Goal: Task Accomplishment & Management: Use online tool/utility

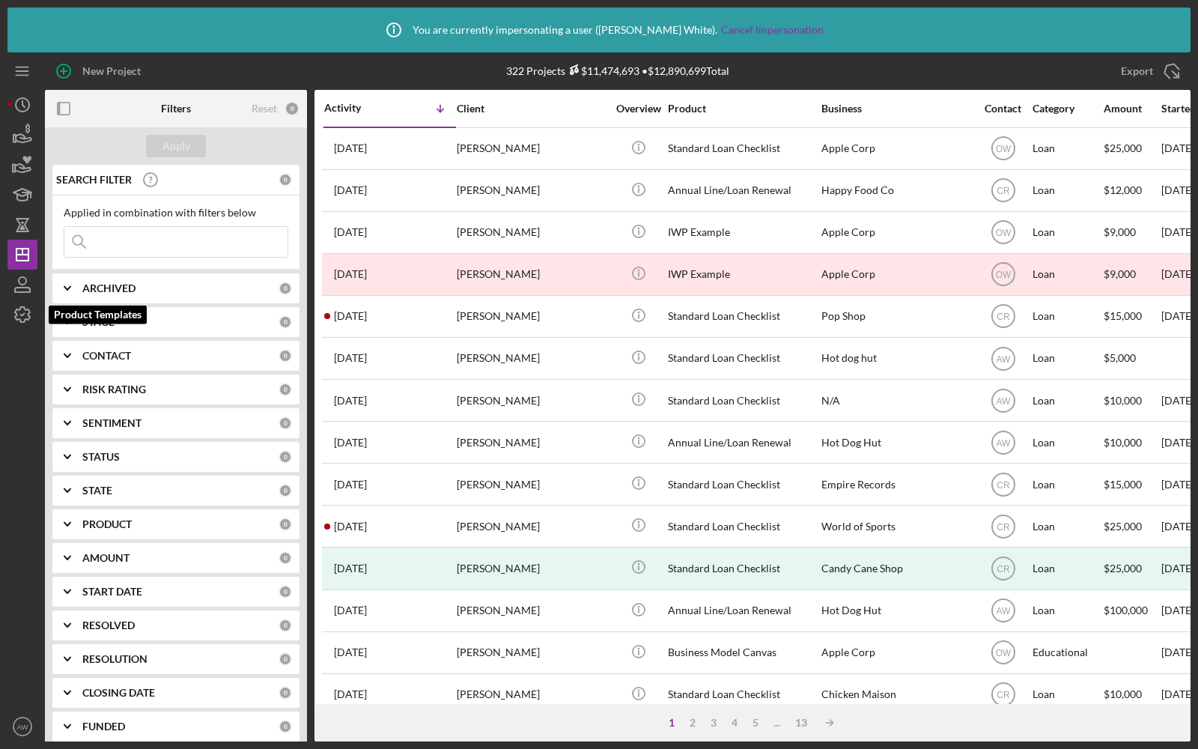
click at [22, 312] on icon "button" at bounding box center [22, 314] width 37 height 37
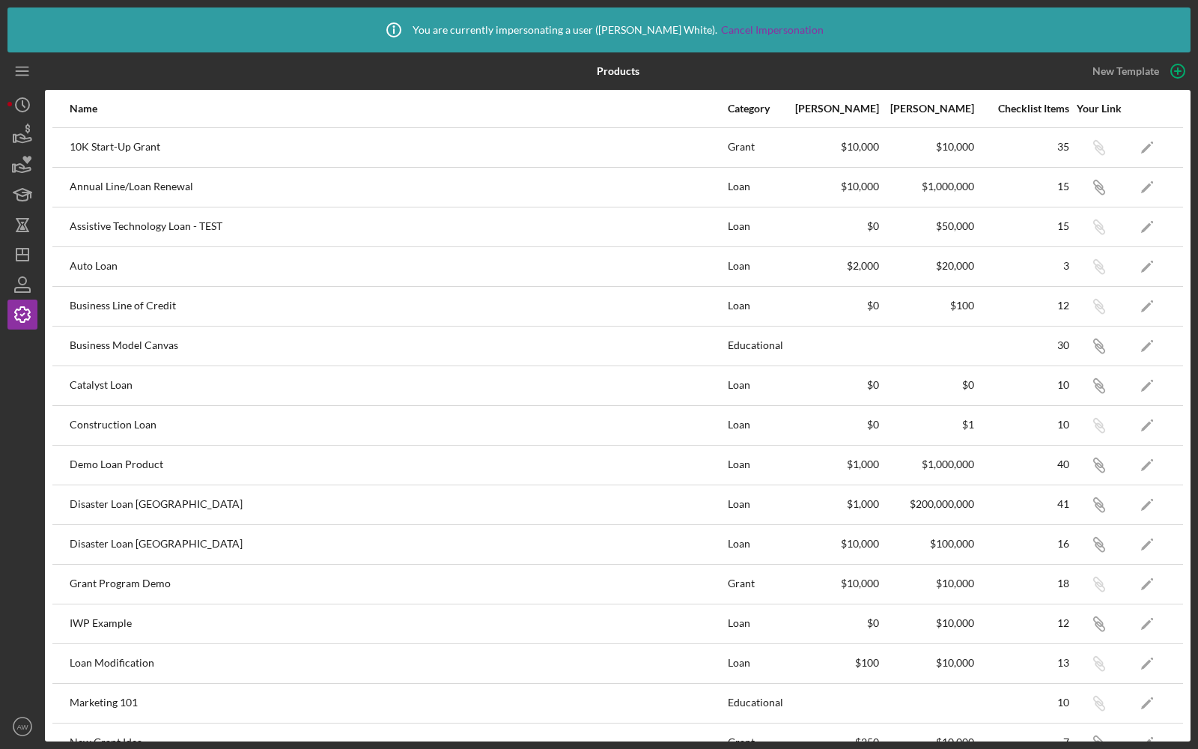
scroll to position [653, 0]
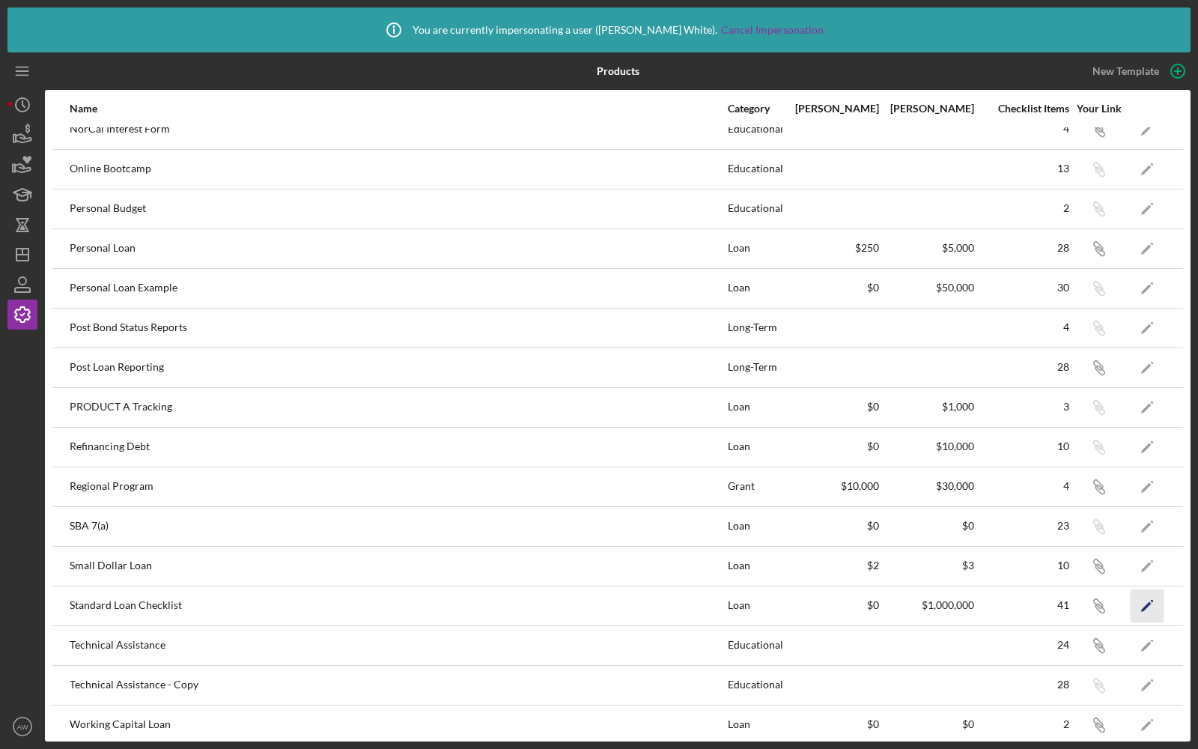
click at [1140, 596] on icon "Icon/Edit" at bounding box center [1148, 606] width 34 height 34
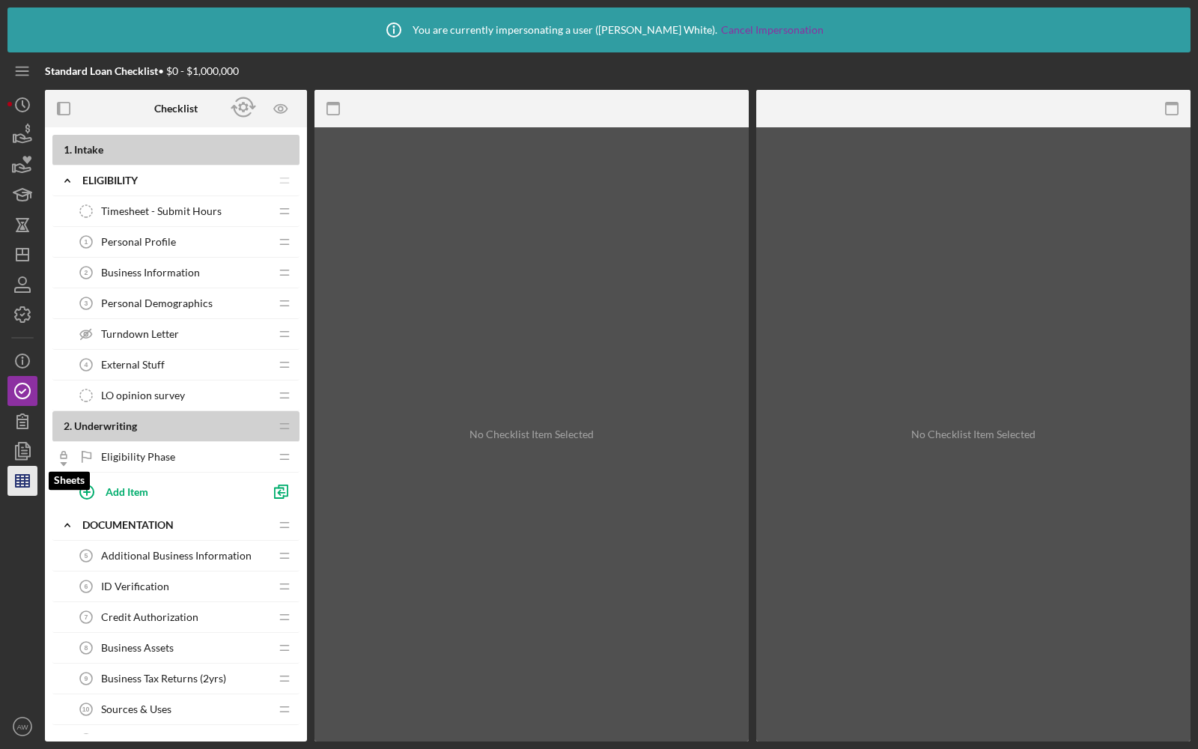
click at [12, 489] on icon "button" at bounding box center [22, 480] width 37 height 37
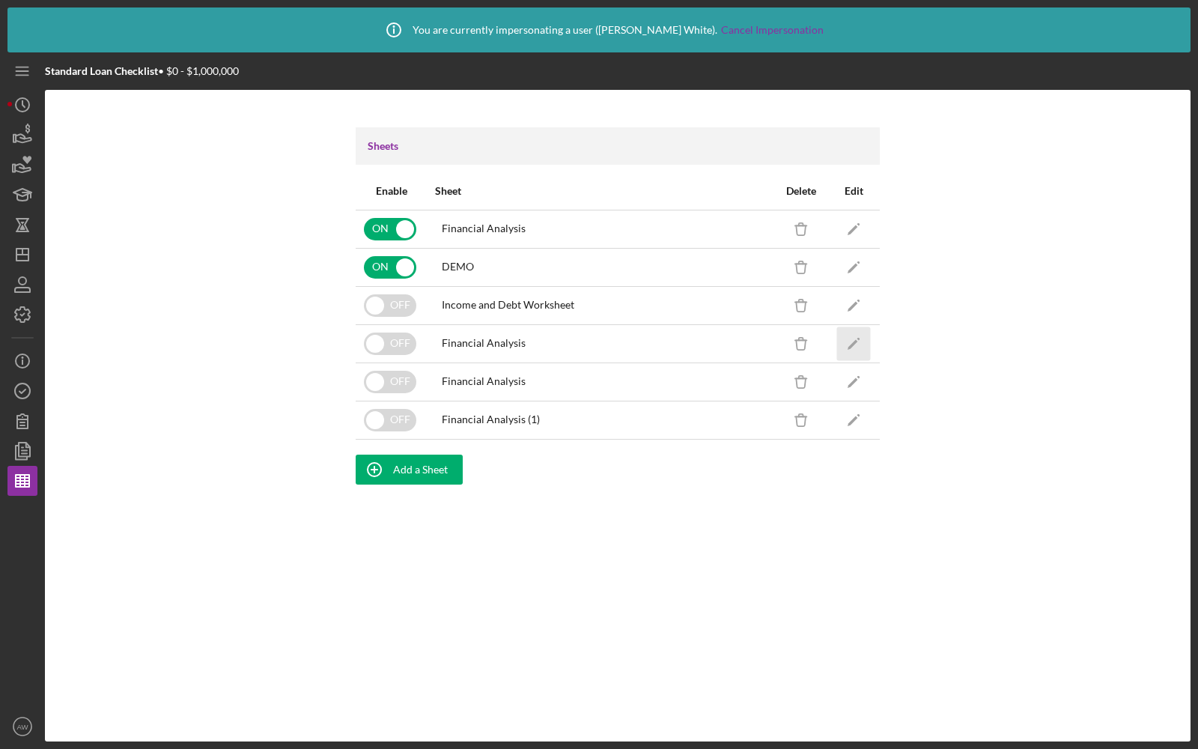
click at [856, 337] on icon "Icon/Edit" at bounding box center [854, 343] width 34 height 34
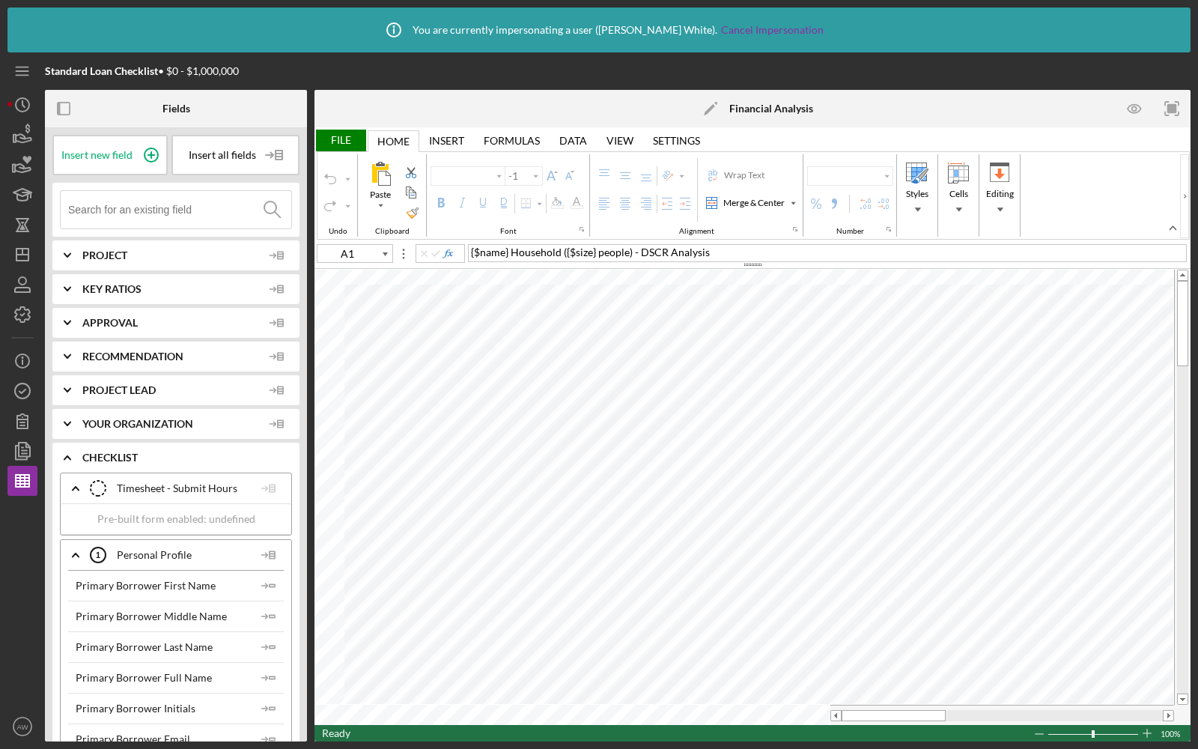
type input "Calibri"
type input "12"
type input "H33"
type input "10"
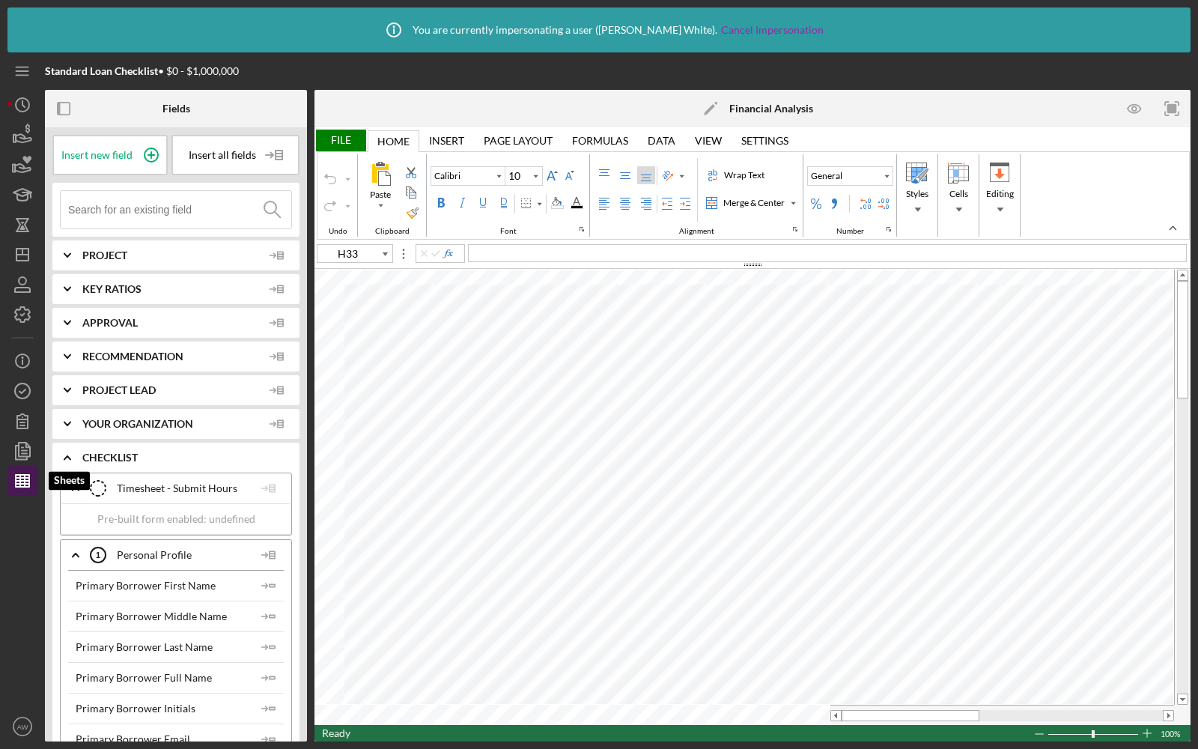
click at [13, 474] on icon "button" at bounding box center [22, 480] width 37 height 37
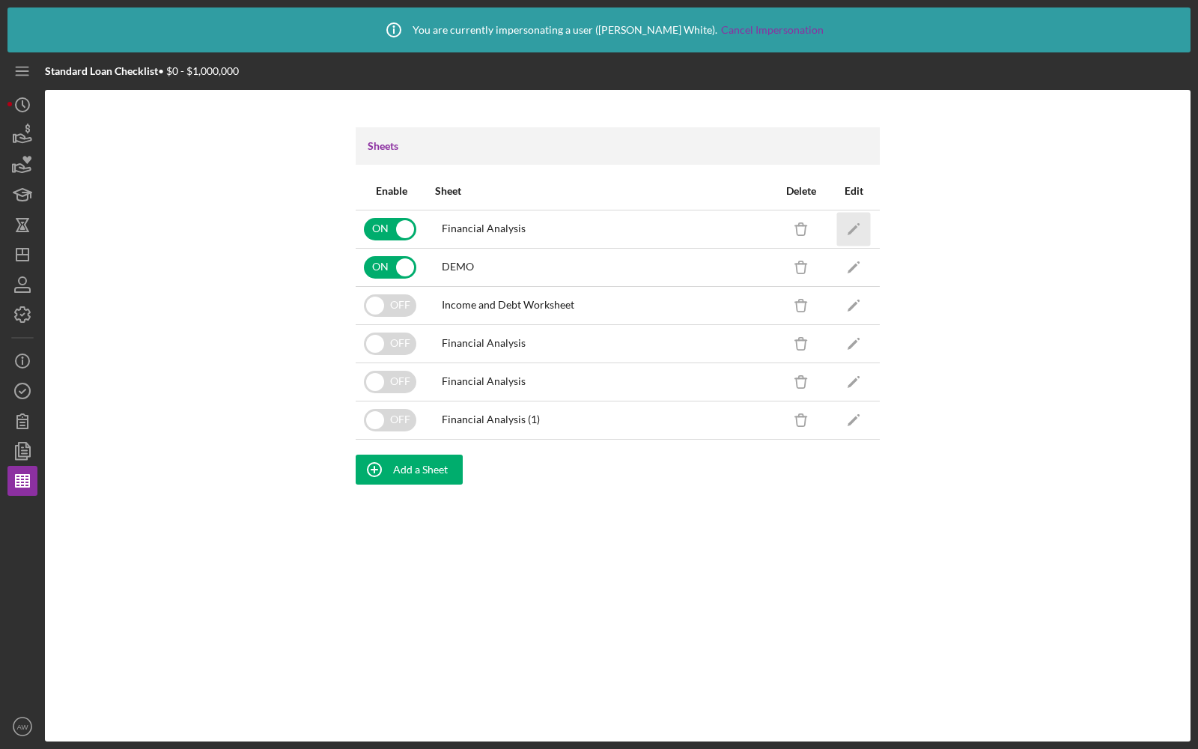
click at [855, 234] on icon "Icon/Edit" at bounding box center [854, 229] width 34 height 34
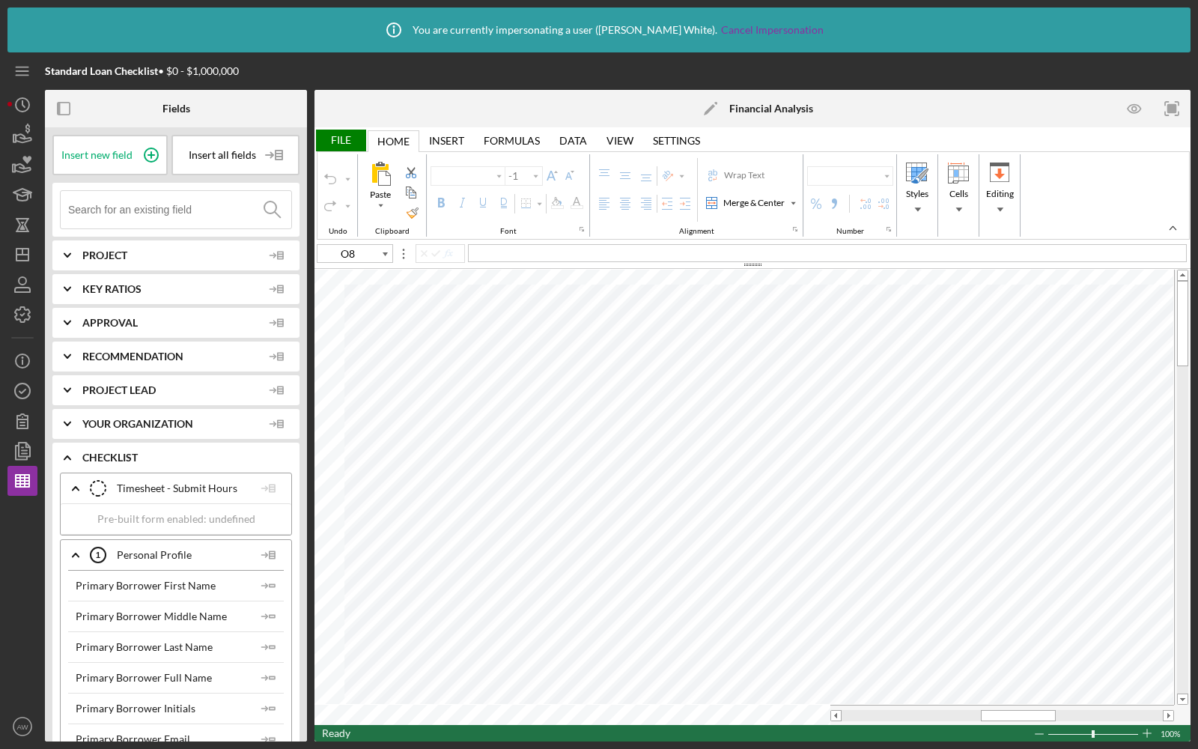
type input "Calibri"
type input "11"
type input "L26"
type input "10"
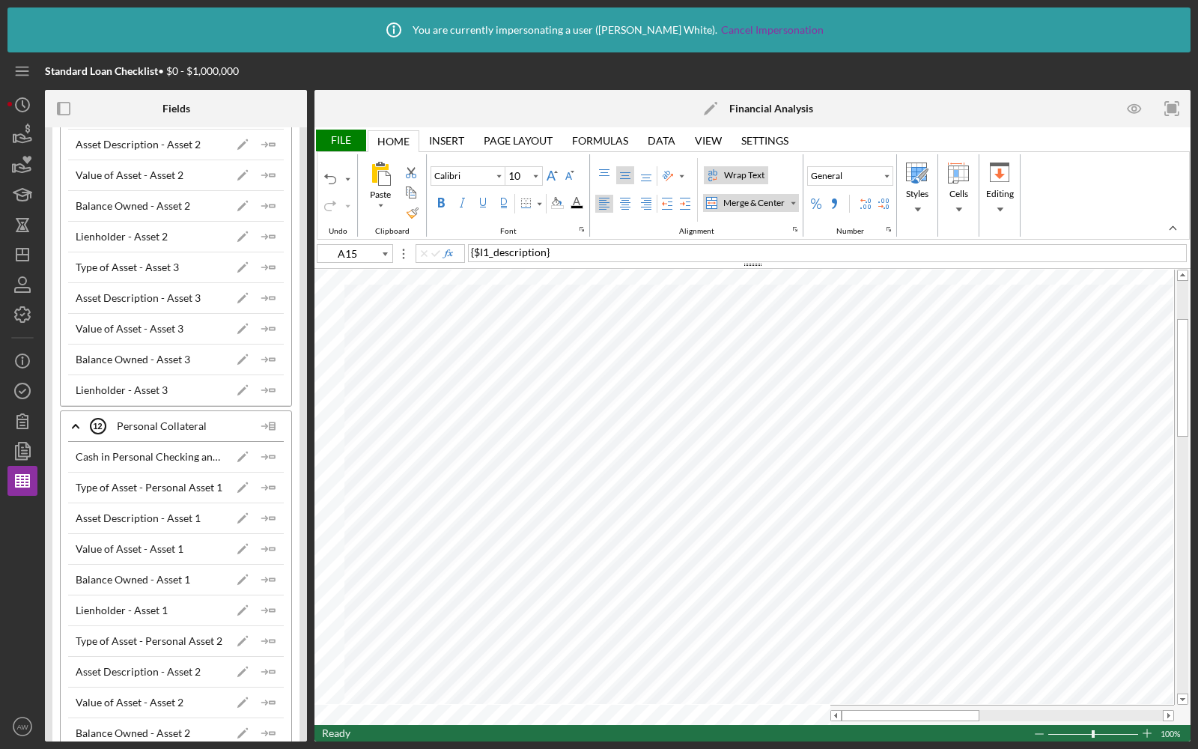
scroll to position [4778, 0]
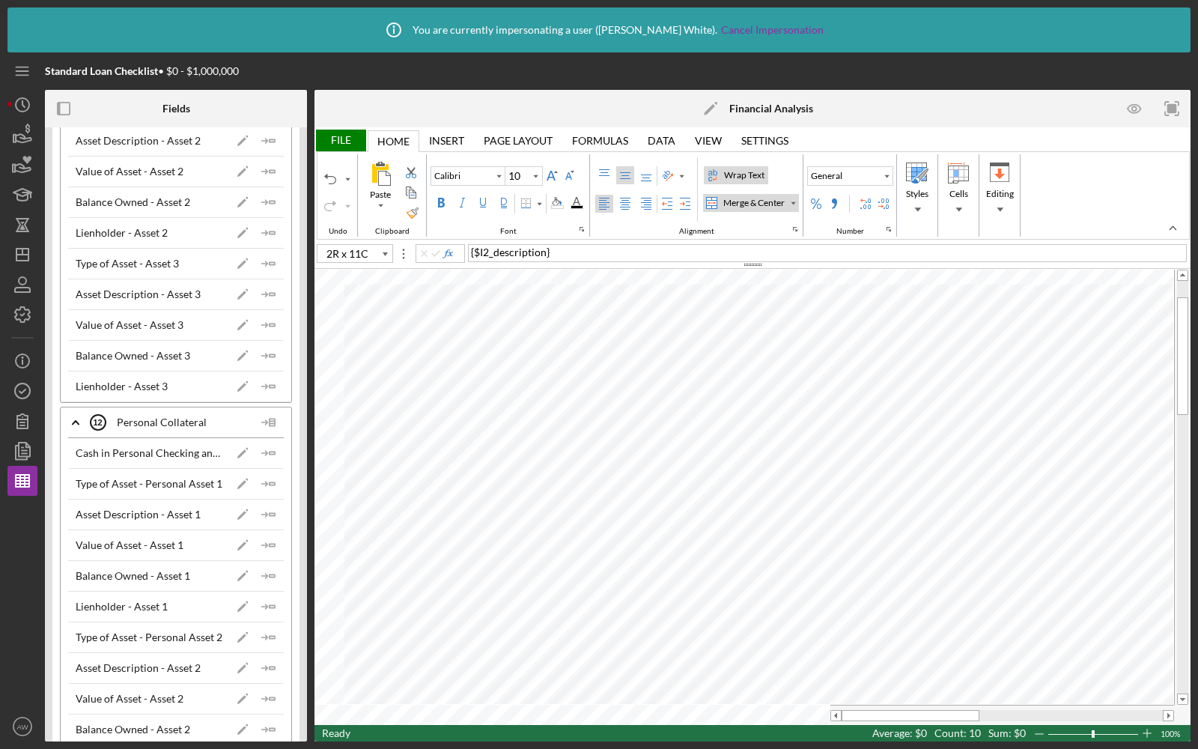
type input "A16"
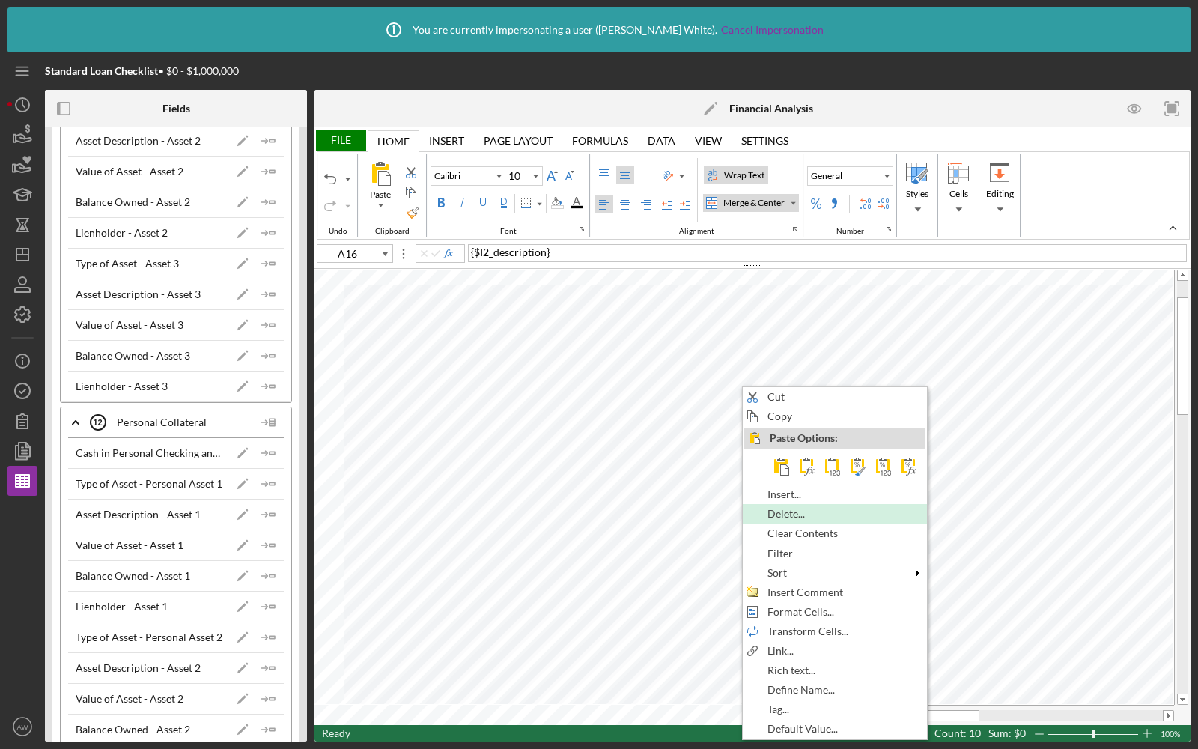
click at [787, 508] on span "Delete..." at bounding box center [795, 514] width 55 height 12
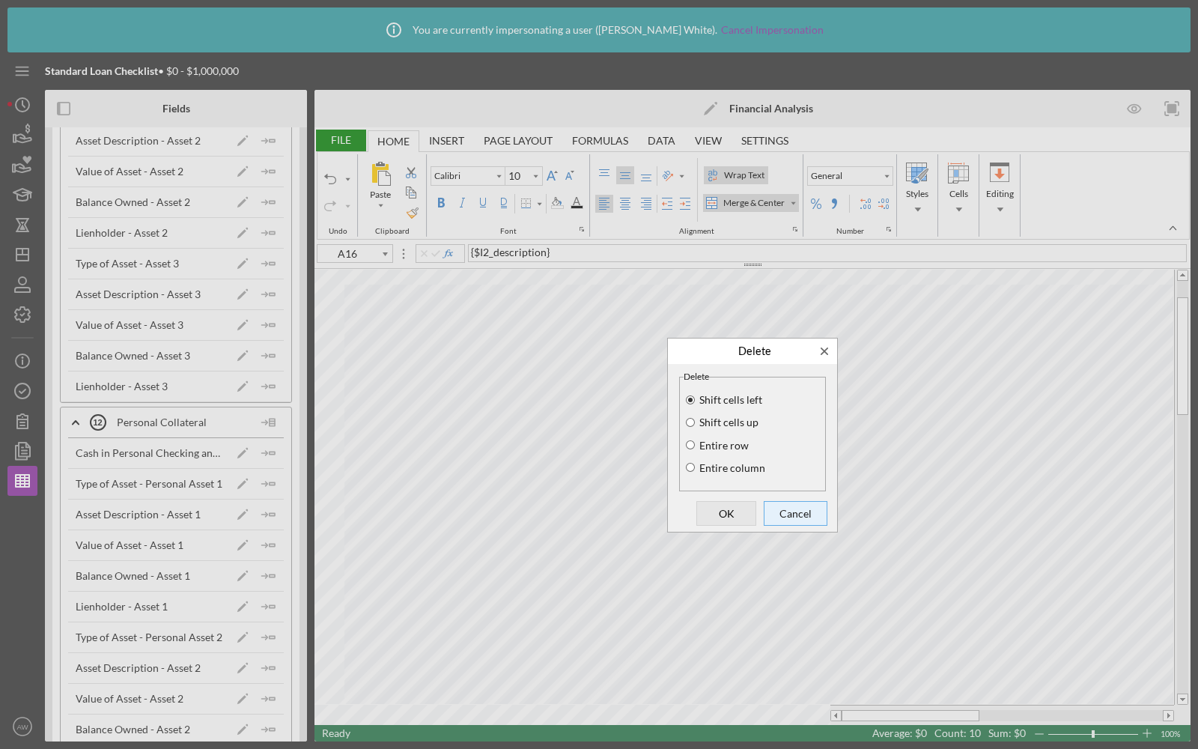
click at [796, 511] on span "Cancel" at bounding box center [795, 512] width 53 height 21
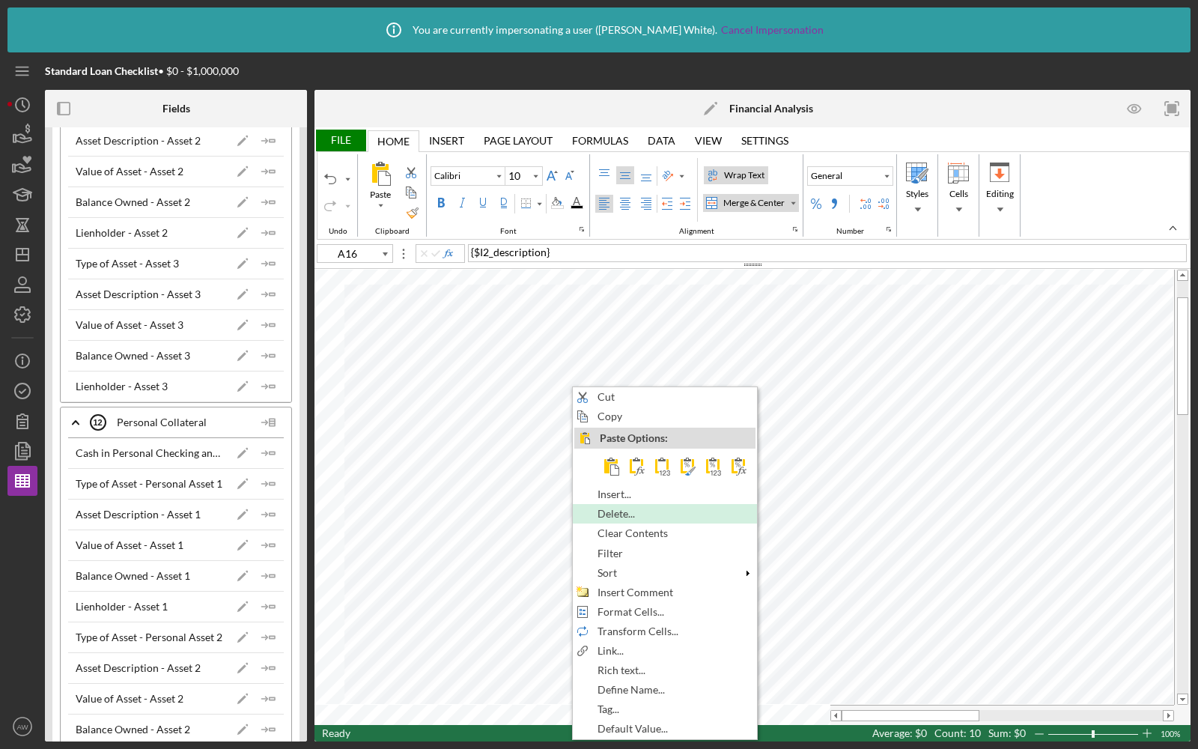
click at [621, 508] on span "Delete..." at bounding box center [625, 514] width 55 height 12
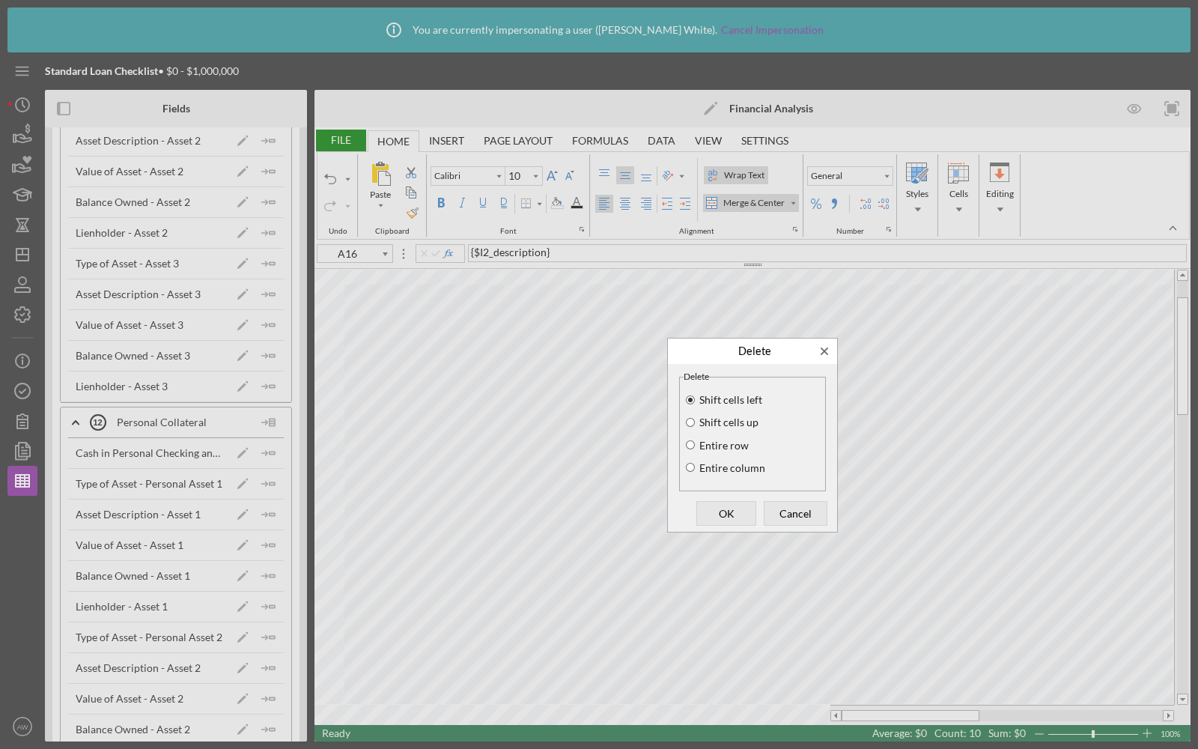
click at [725, 424] on label "Shift cells up" at bounding box center [727, 422] width 61 height 12
click at [696, 424] on input "Shift cells up" at bounding box center [690, 422] width 12 height 10
radio input "true"
click at [713, 449] on label "Entire row" at bounding box center [723, 446] width 52 height 12
click at [696, 449] on input "Entire row" at bounding box center [690, 445] width 12 height 10
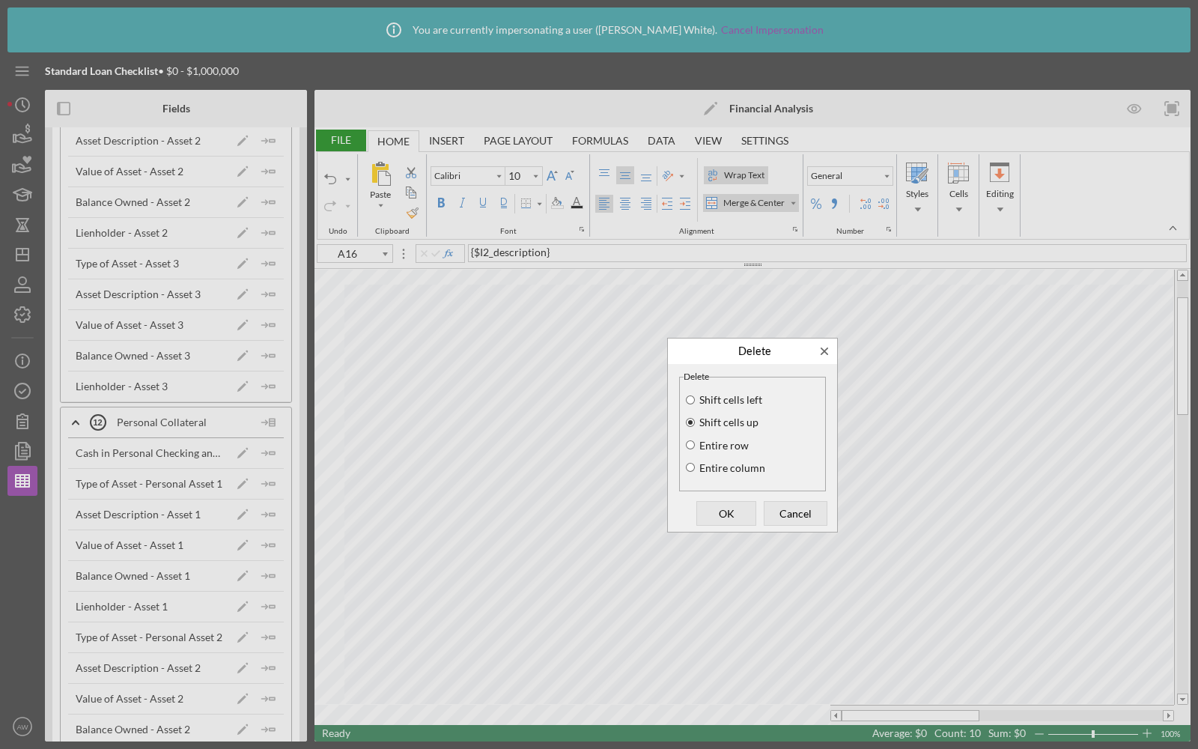
radio input "true"
click at [732, 511] on span "OK" at bounding box center [726, 512] width 49 height 21
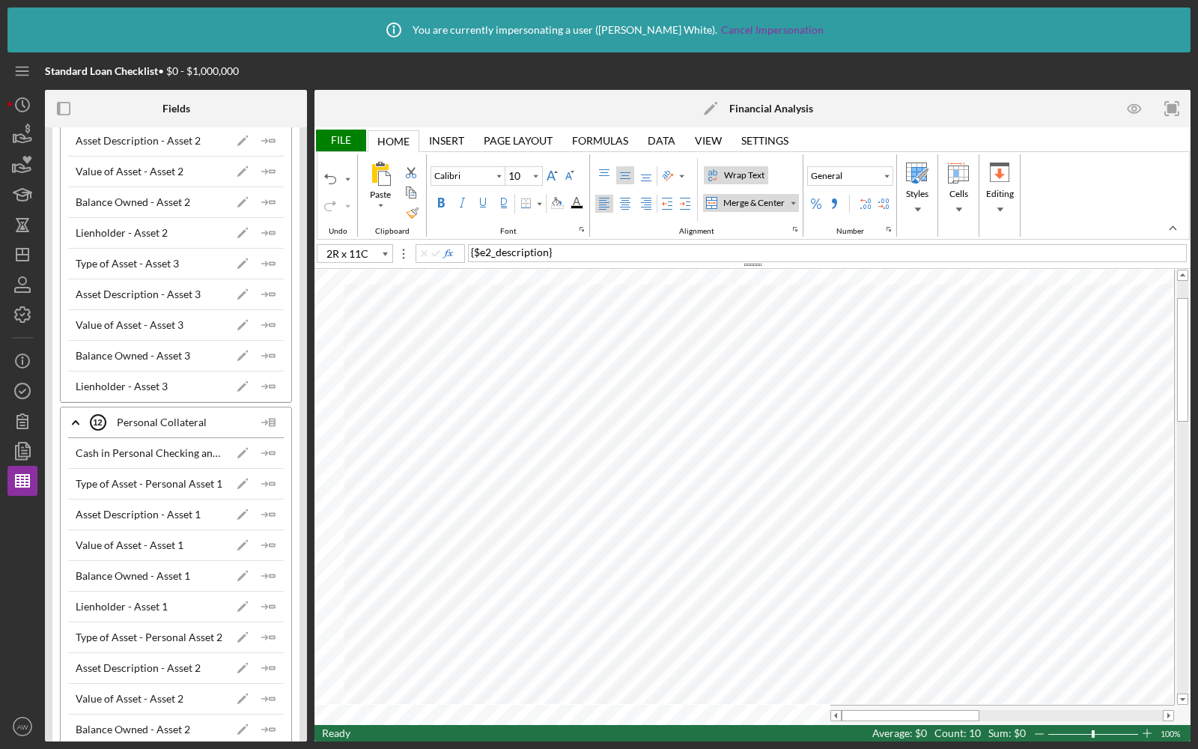
type input "A18"
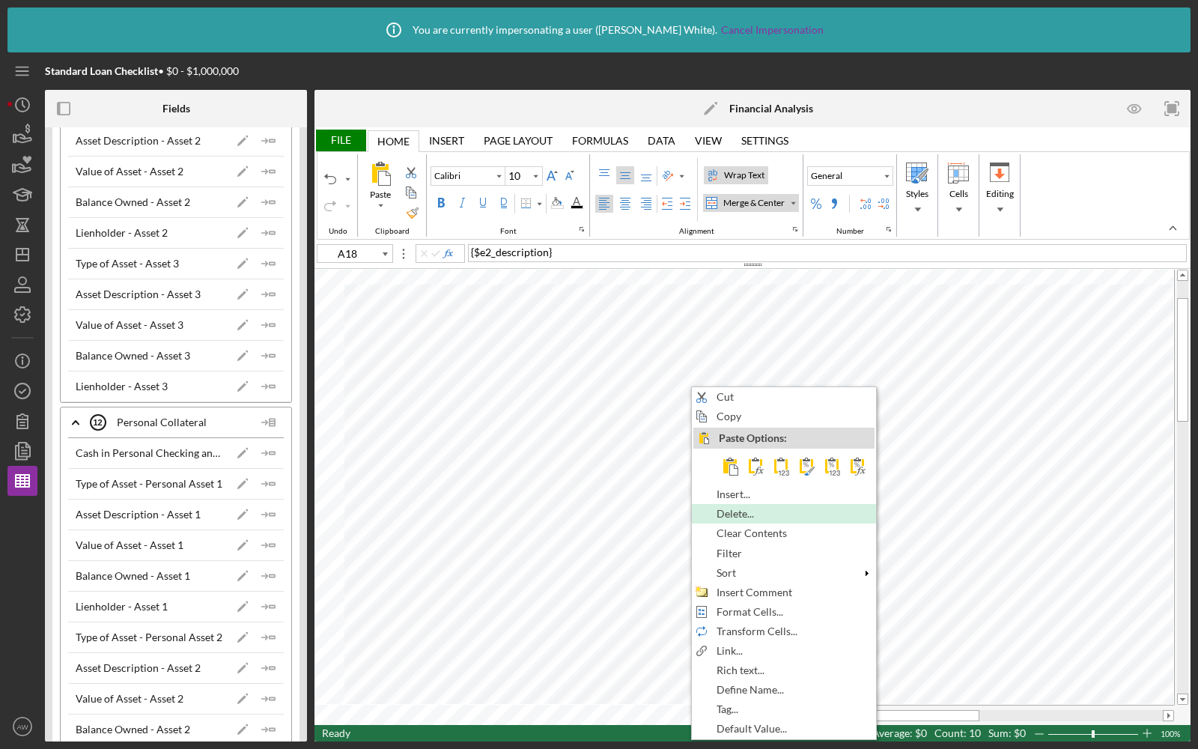
click at [722, 508] on span "Delete..." at bounding box center [744, 514] width 55 height 12
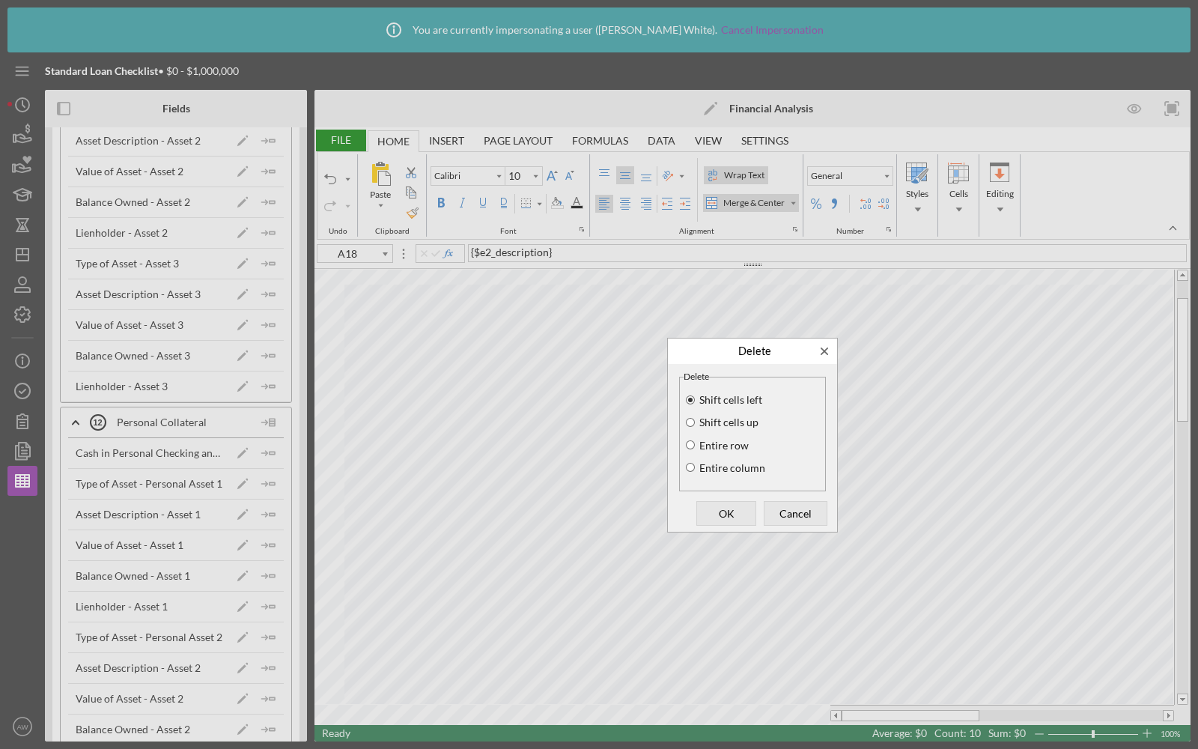
click at [702, 440] on label "Entire row" at bounding box center [723, 446] width 52 height 12
click at [696, 440] on input "Entire row" at bounding box center [690, 445] width 12 height 10
radio input "true"
click at [733, 509] on span "OK" at bounding box center [726, 512] width 49 height 21
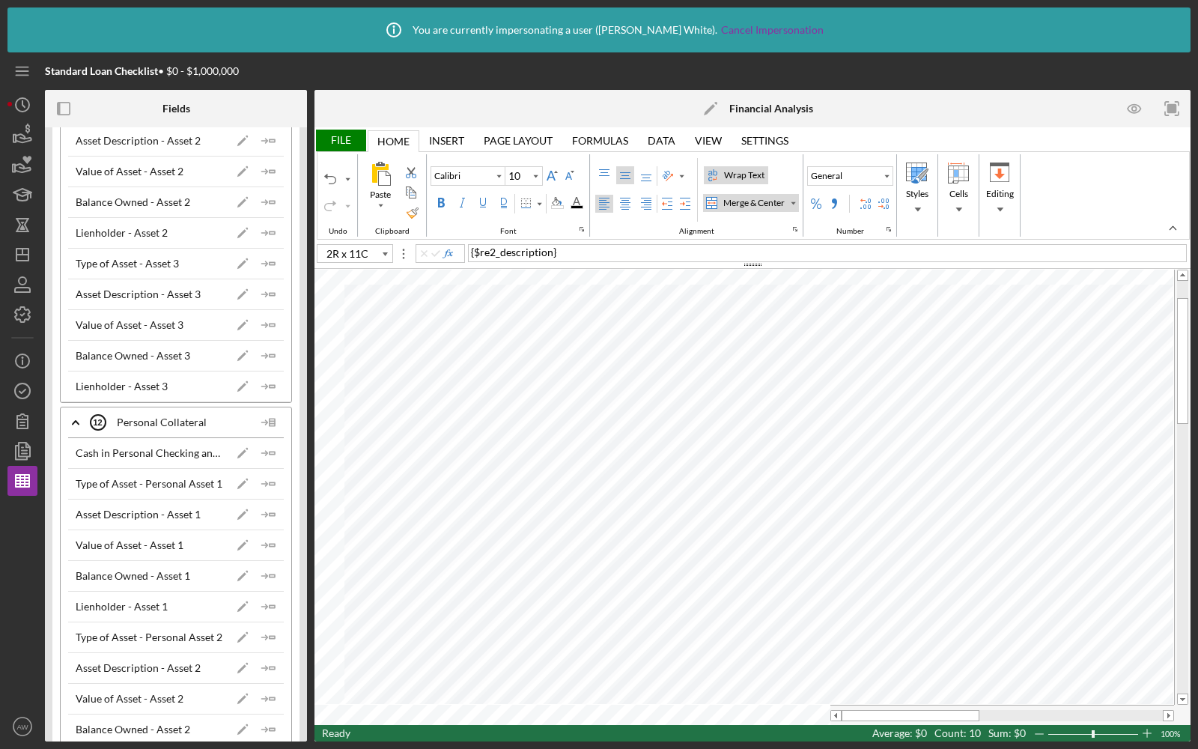
type input "A20"
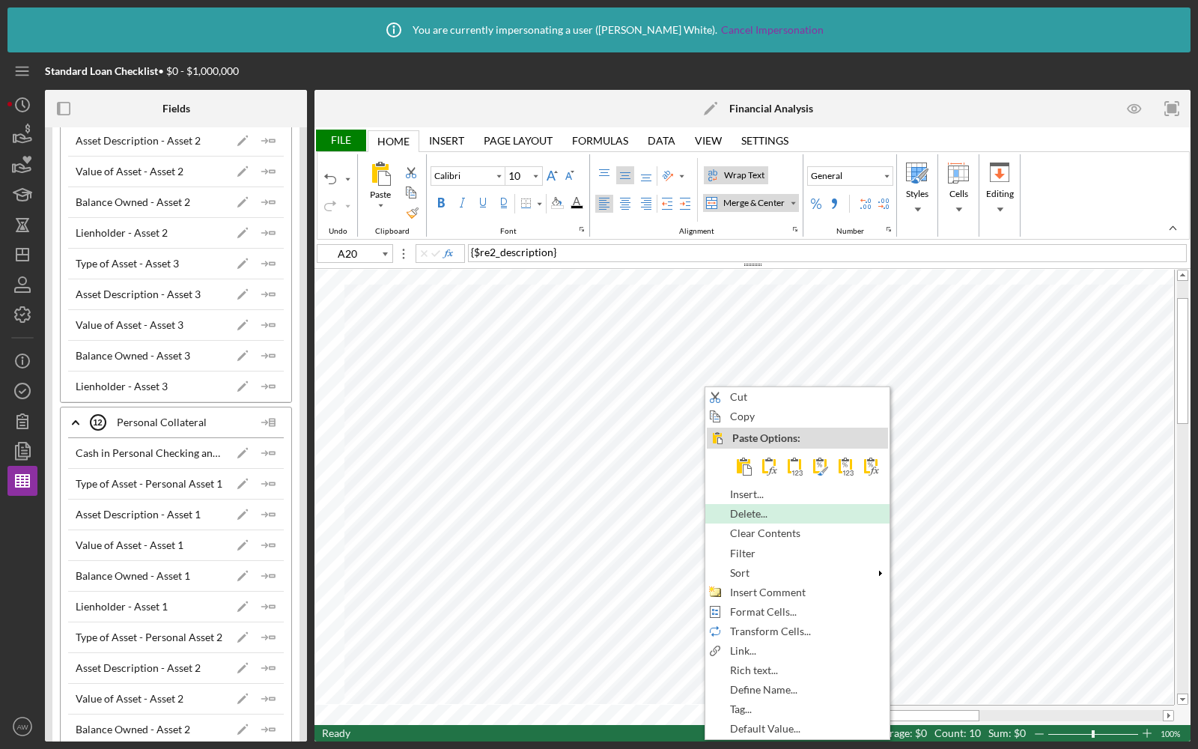
click at [747, 512] on span "Delete..." at bounding box center [757, 514] width 55 height 12
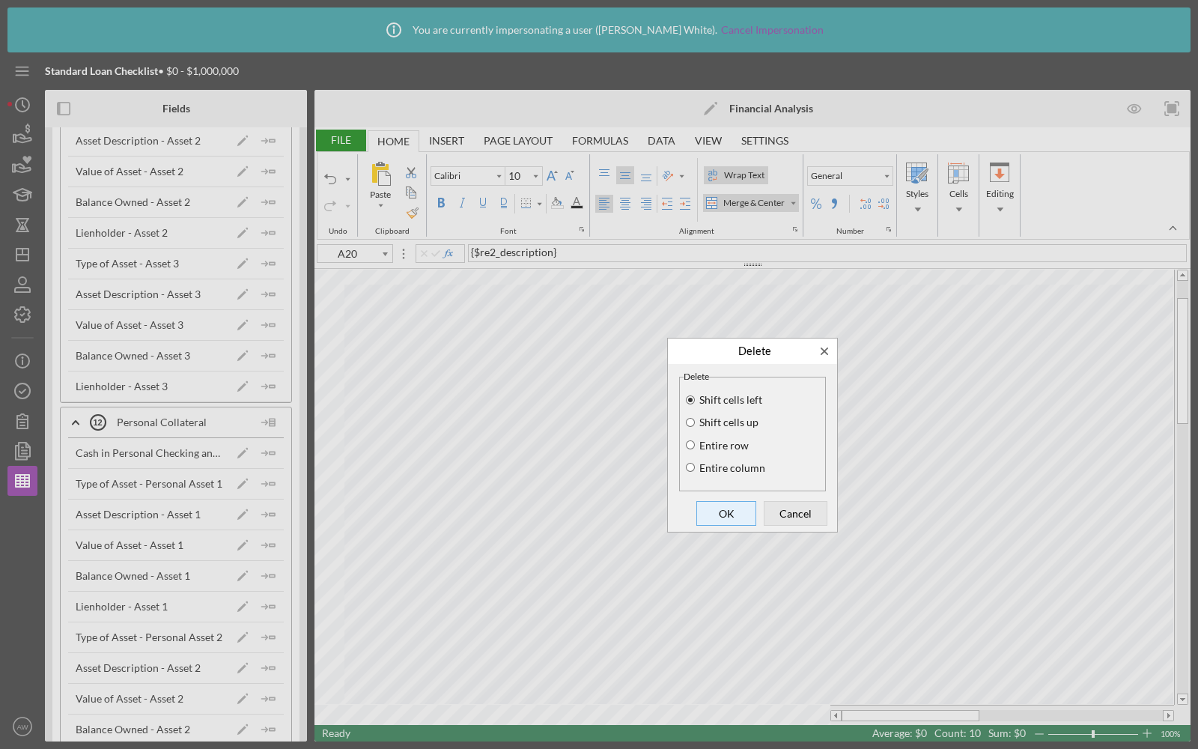
click at [723, 507] on span "OK" at bounding box center [726, 512] width 49 height 21
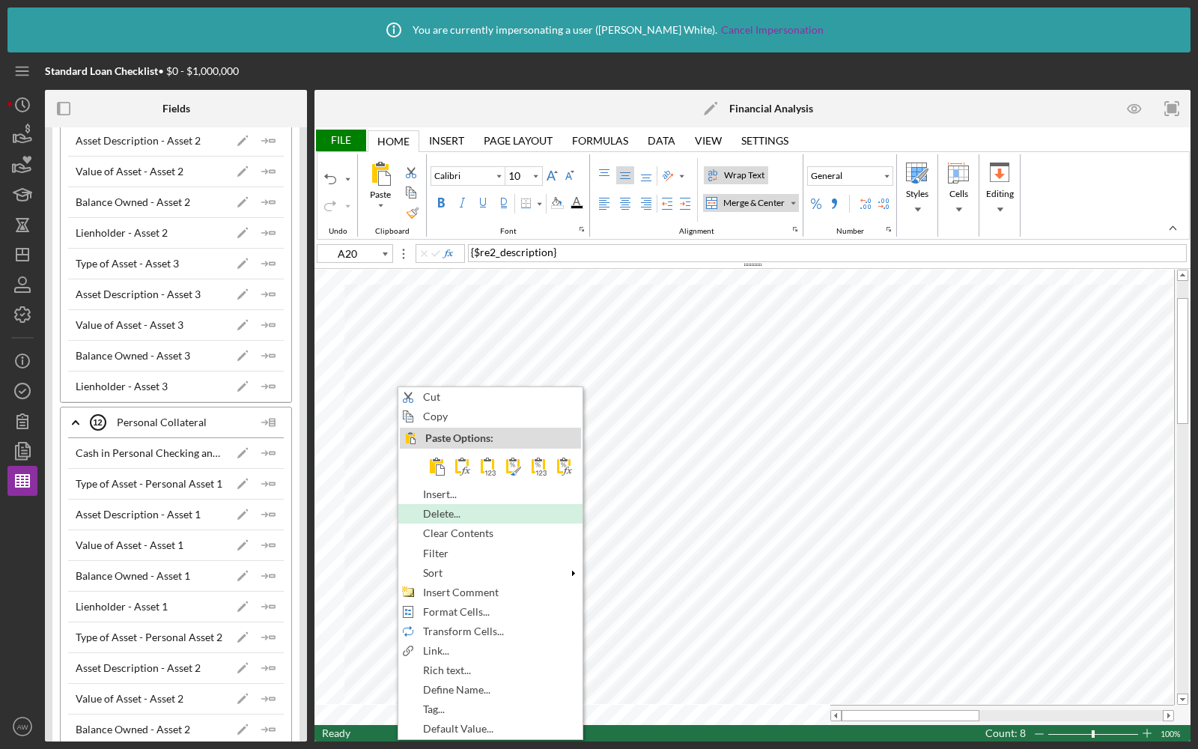
click at [452, 512] on span "Delete..." at bounding box center [450, 514] width 55 height 12
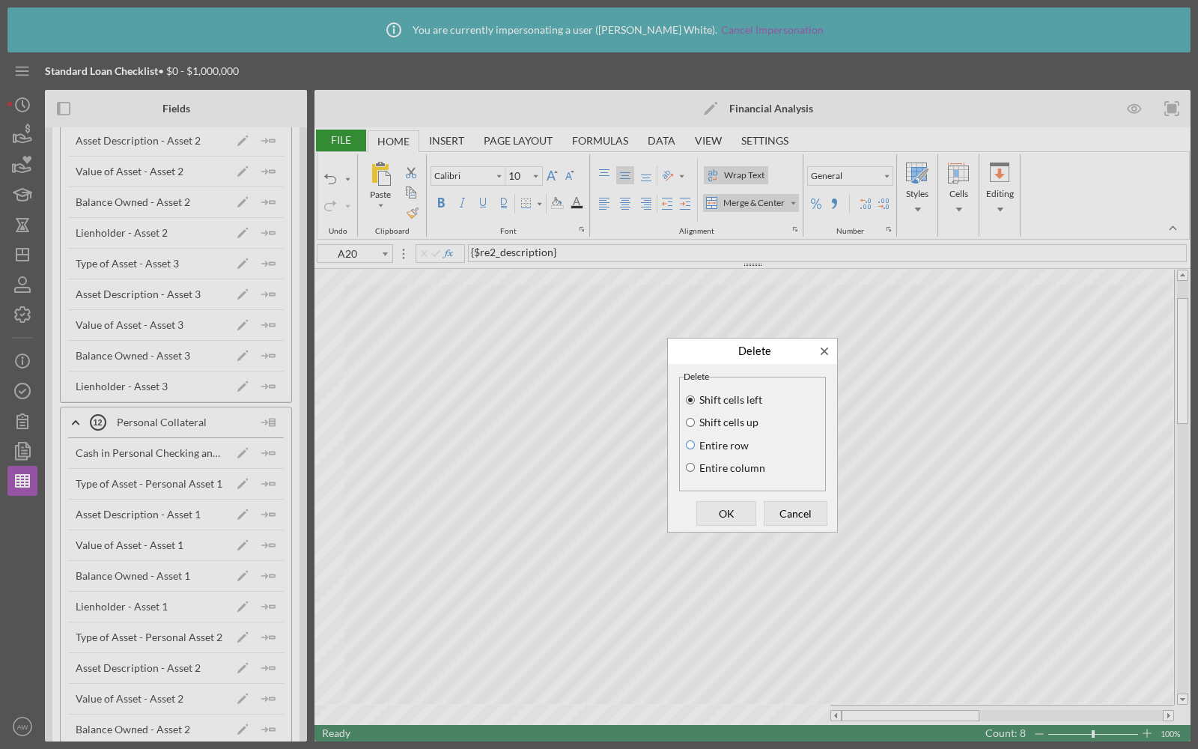
click at [690, 443] on input "Entire row" at bounding box center [690, 445] width 12 height 10
radio input "true"
click at [729, 510] on span "OK" at bounding box center [726, 512] width 49 height 21
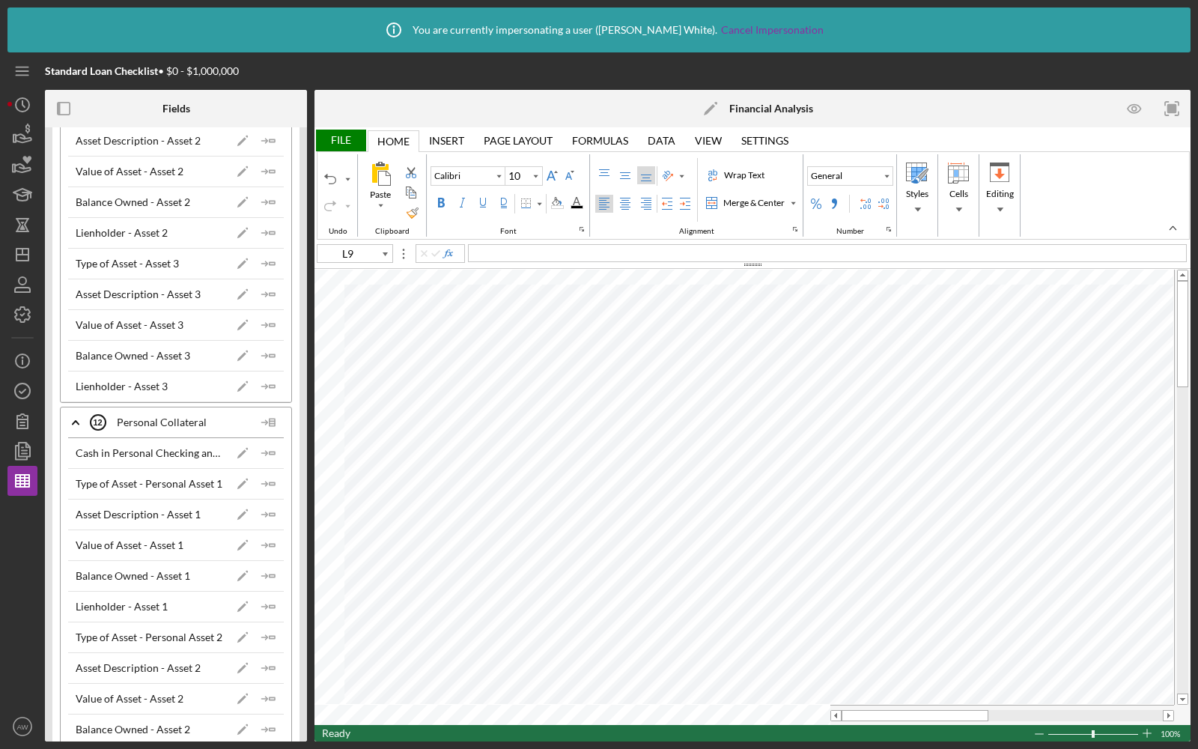
type input "O8"
type input "11"
type input "L9"
type input "10"
type input "O8"
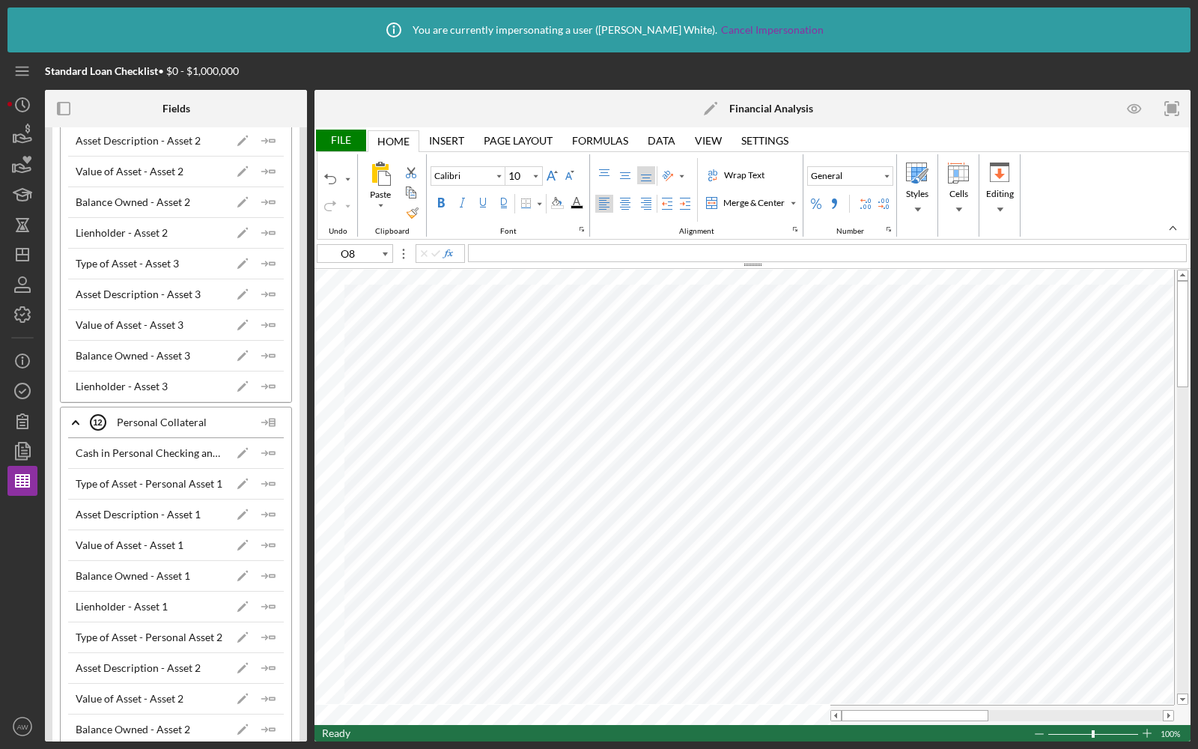
type input "11"
type input "L9"
type input "10"
type input "O8"
type input "11"
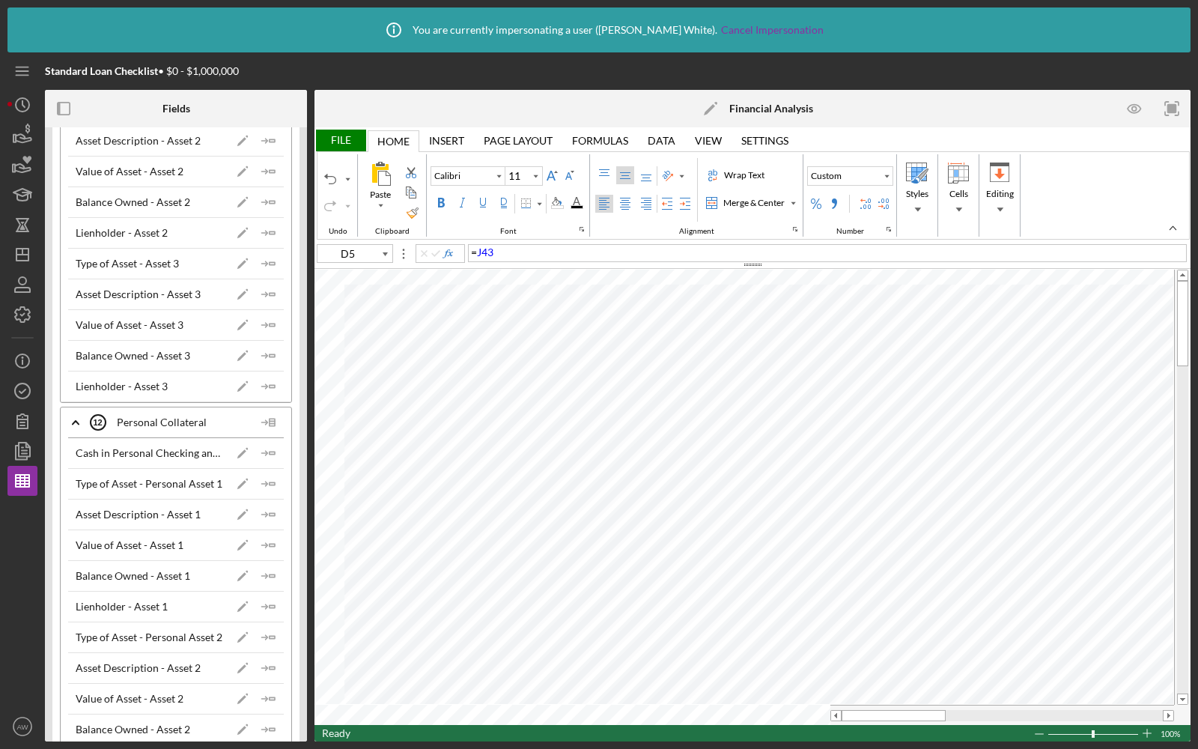
type input "L9"
type input "10"
type input "D5"
type input "11"
type input "D6"
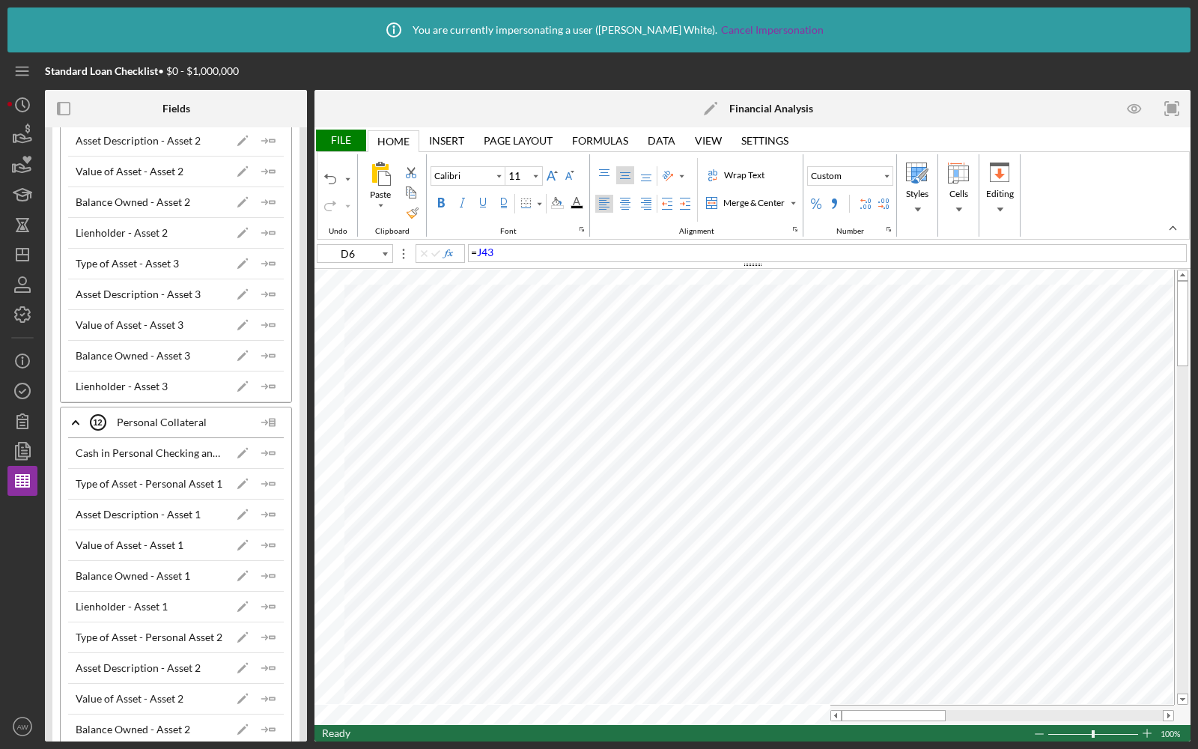
type input "10"
type input "A15"
click at [542, 252] on div "Gross Revenue" at bounding box center [827, 253] width 719 height 18
drag, startPoint x: 550, startPoint y: 252, endPoint x: 499, endPoint y: 254, distance: 51.7
click at [499, 254] on div "Gross Revenue" at bounding box center [827, 253] width 719 height 18
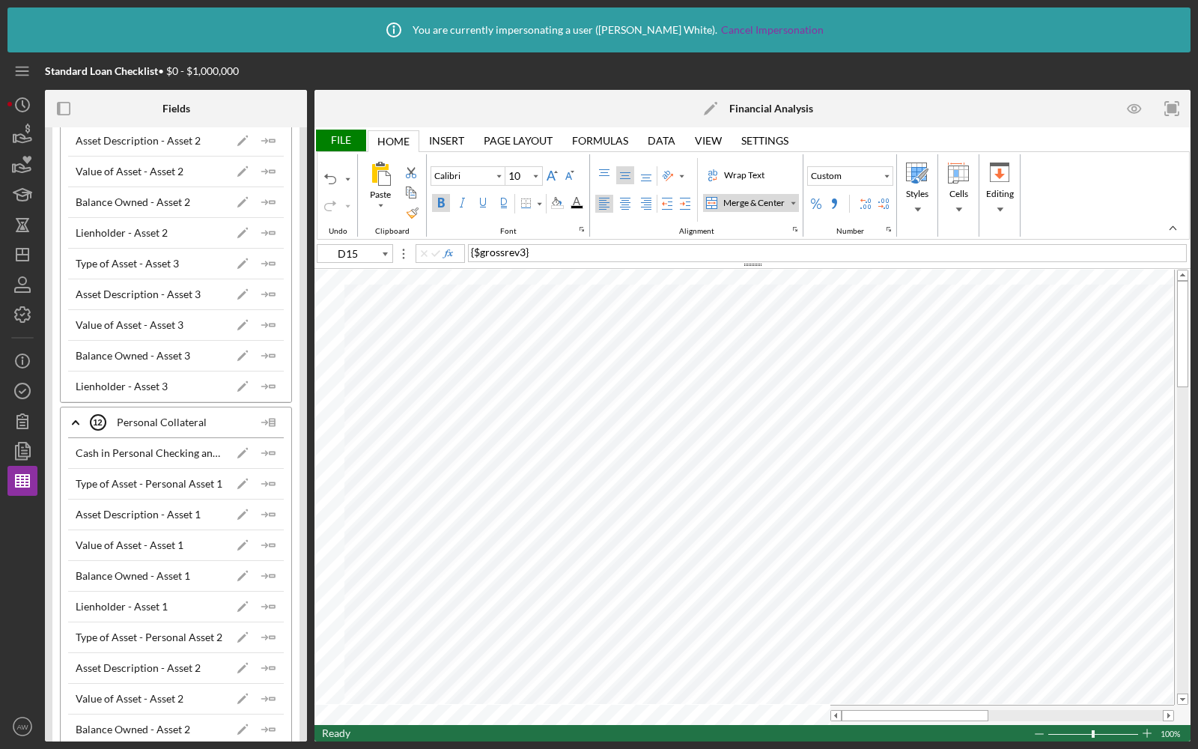
type input "D5"
type input "11"
